Goal: Go to known website: Access a specific website the user already knows

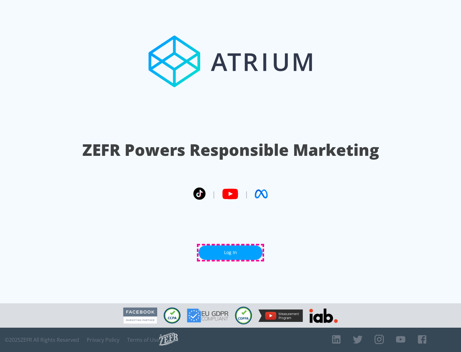
click at [231, 253] on link "Log In" at bounding box center [230, 253] width 64 height 14
